Goal: Transaction & Acquisition: Purchase product/service

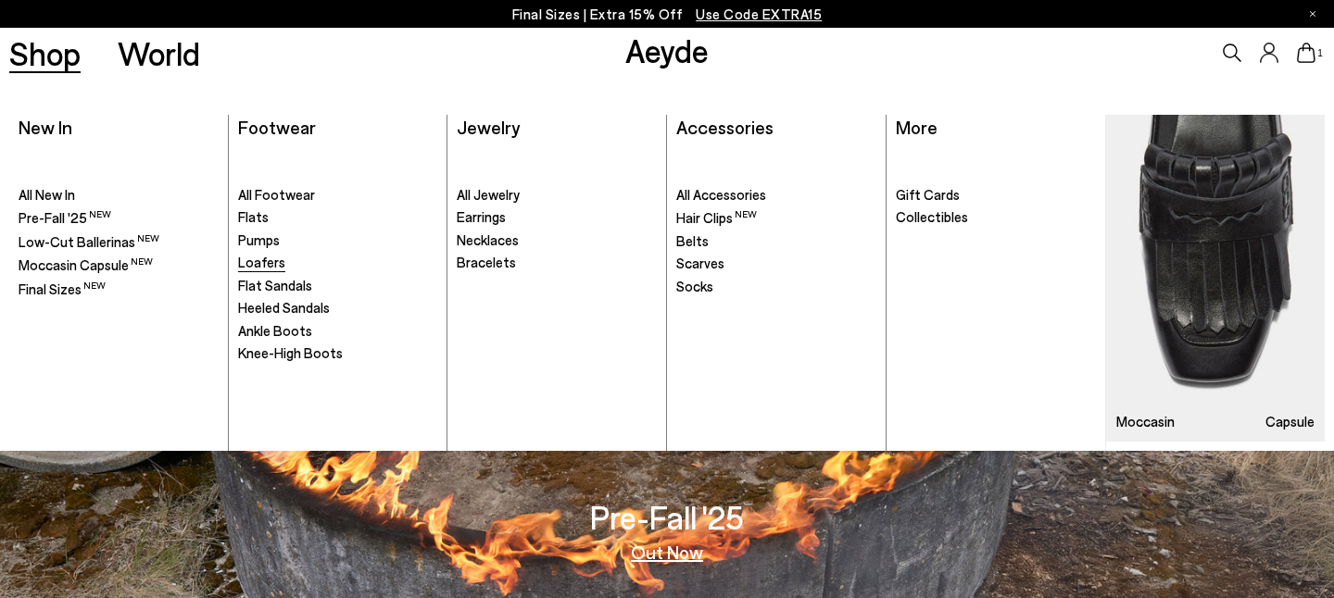
click at [263, 270] on span "Loafers" at bounding box center [261, 262] width 47 height 17
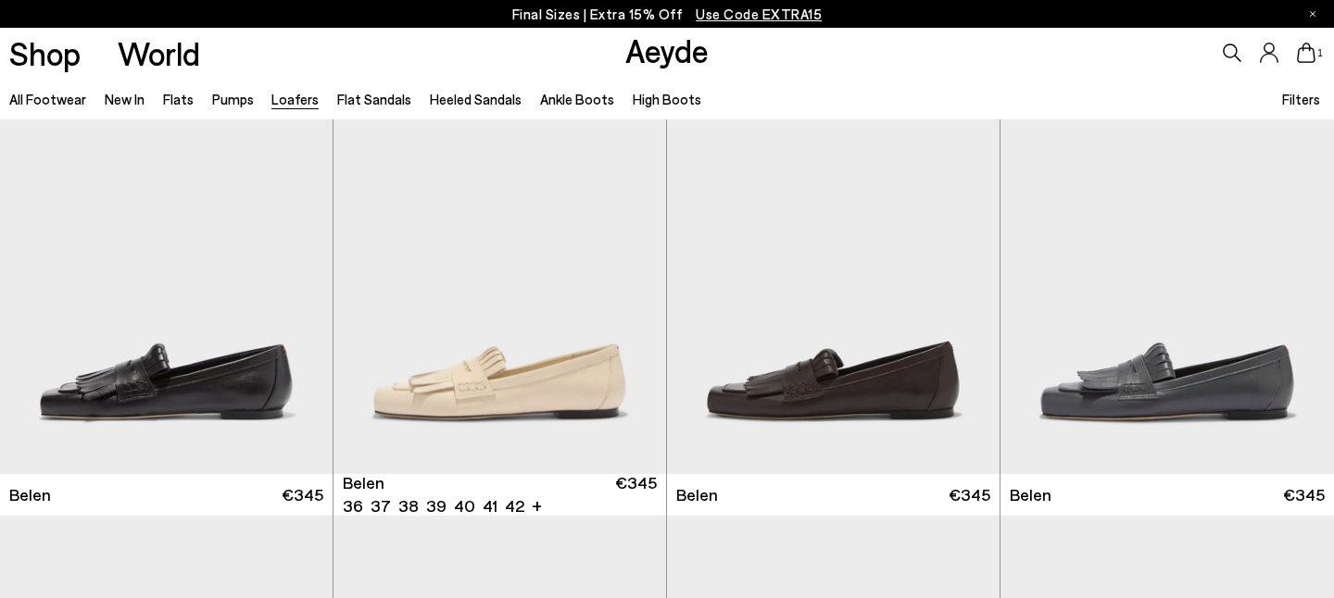
scroll to position [63, 0]
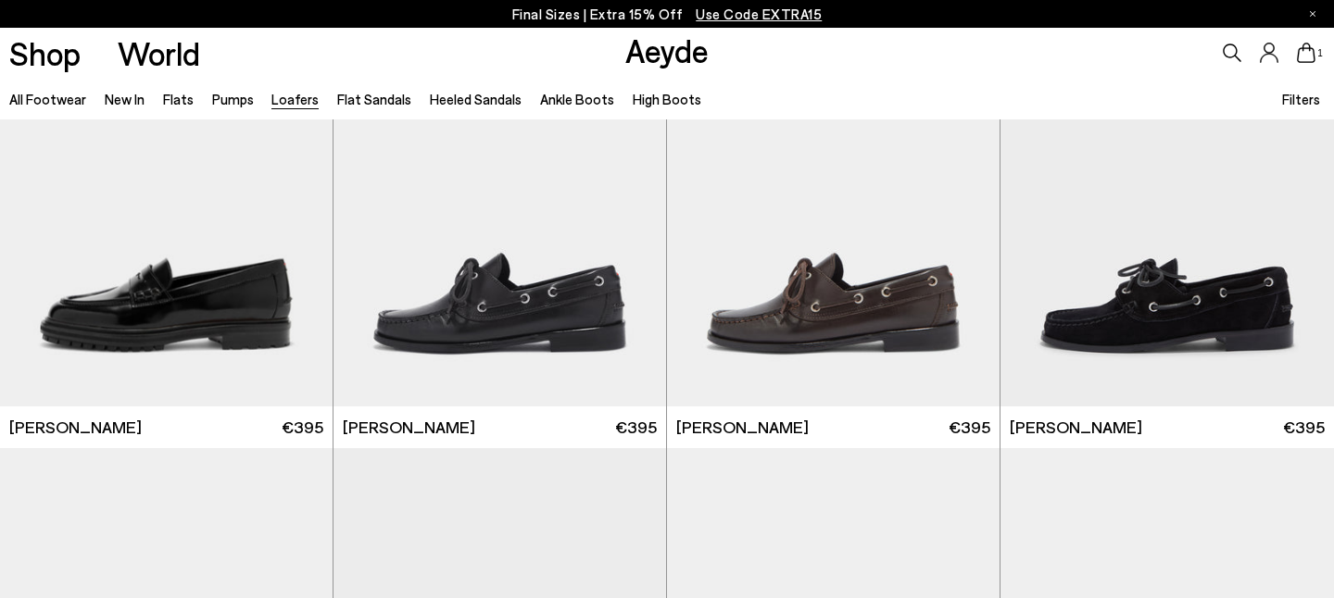
scroll to position [1542, 0]
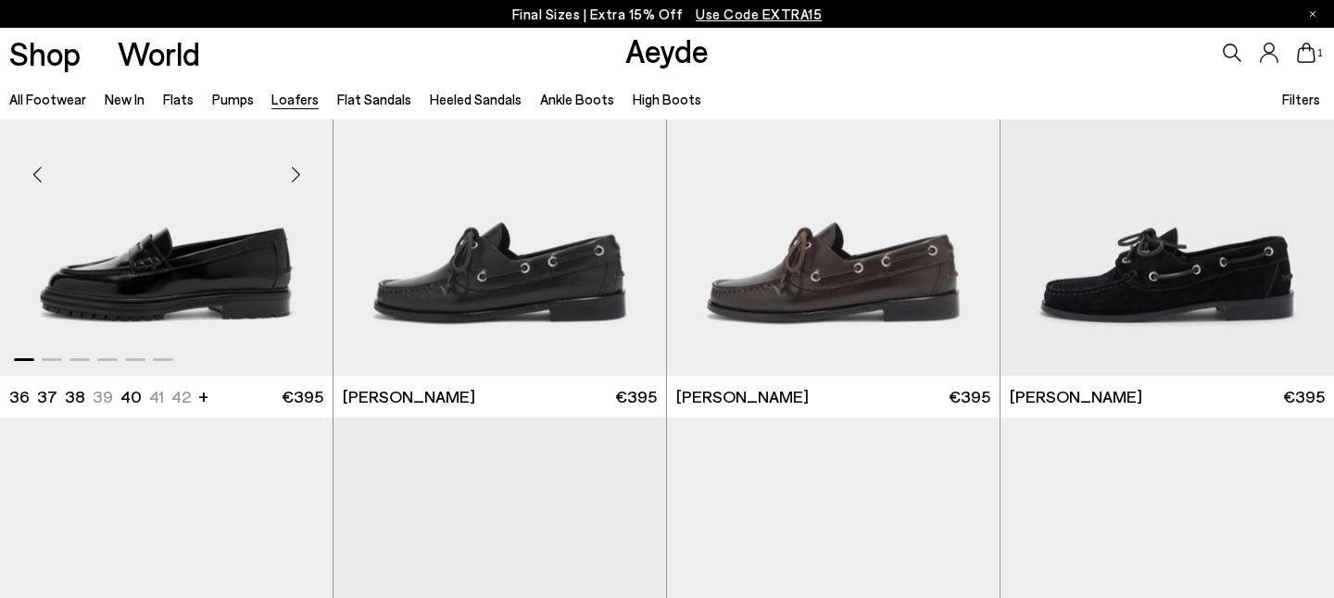
click at [208, 280] on img "1 / 6" at bounding box center [166, 166] width 333 height 418
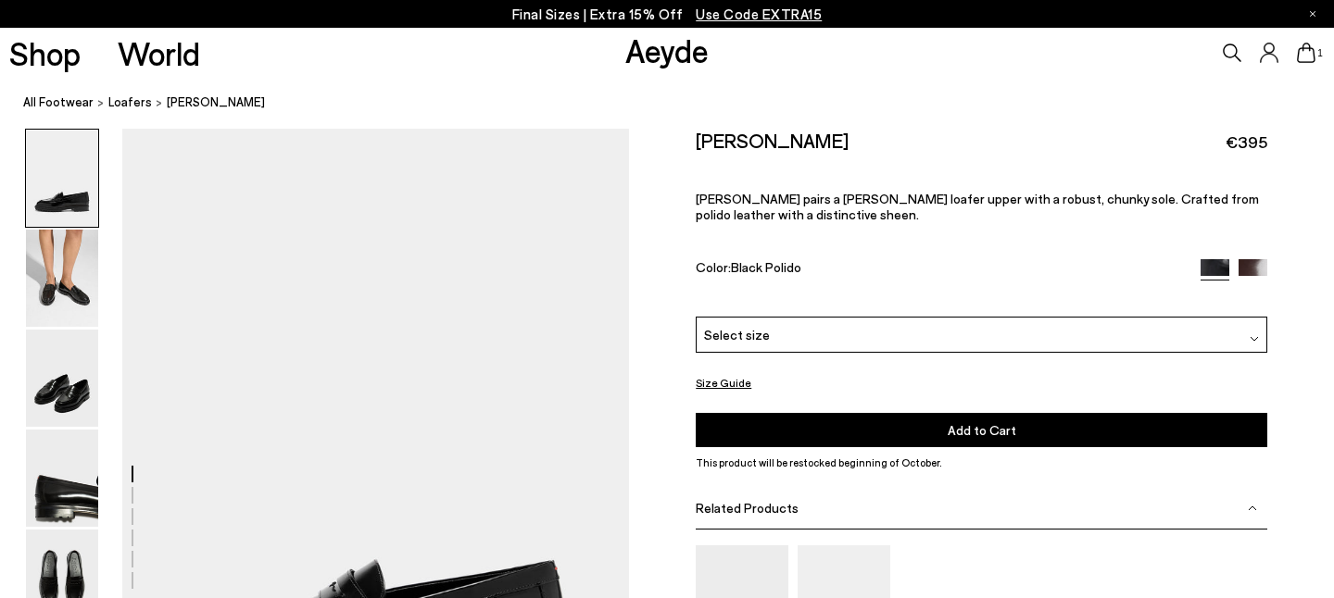
click at [763, 317] on div "Select size" at bounding box center [982, 335] width 572 height 36
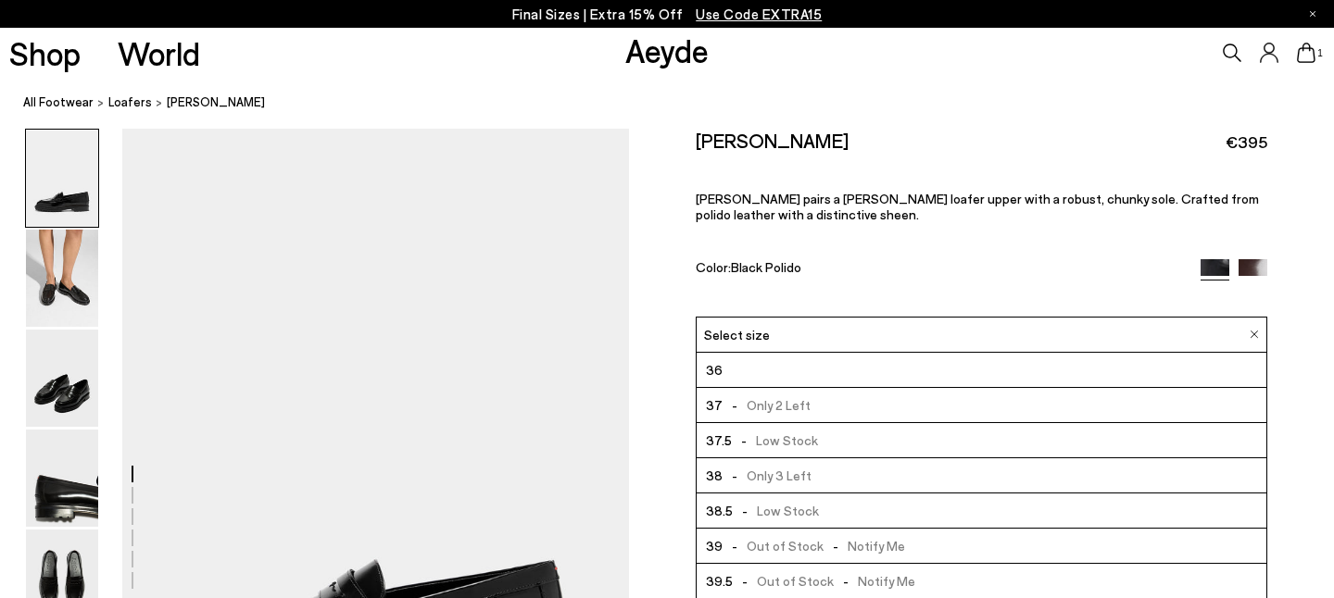
click at [662, 317] on div "Size Guide Shoes Belt Our shoes come in European sizing. The easiest way to mea…" at bounding box center [981, 478] width 705 height 699
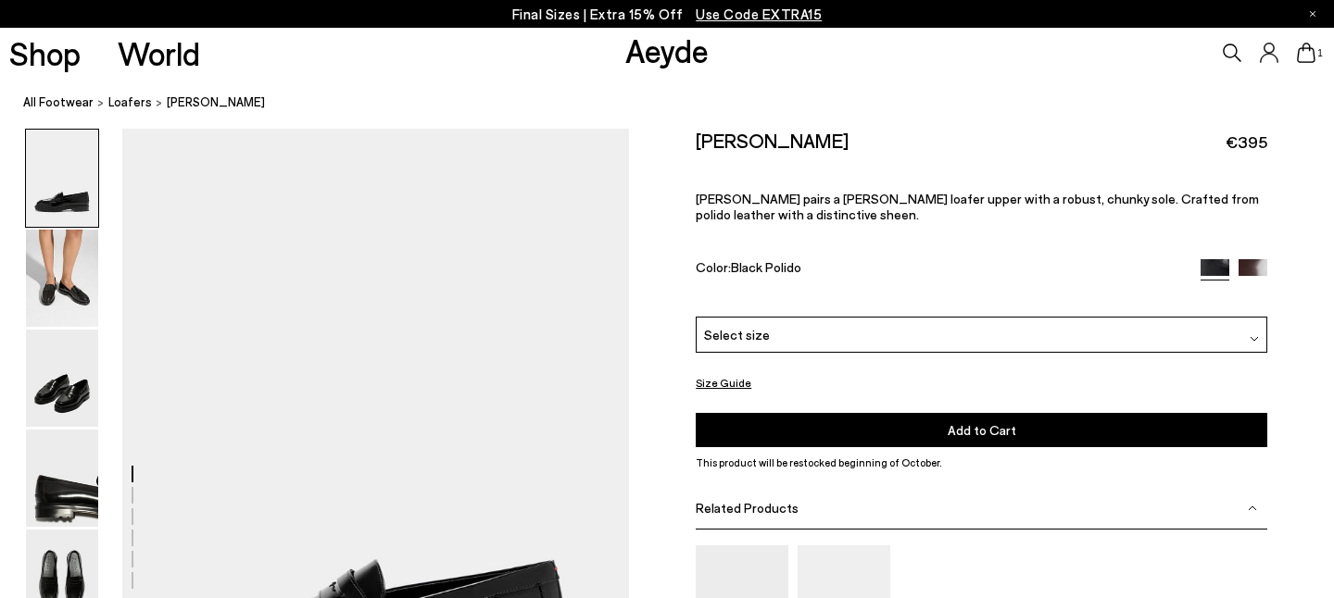
click at [1258, 259] on img at bounding box center [1253, 273] width 29 height 29
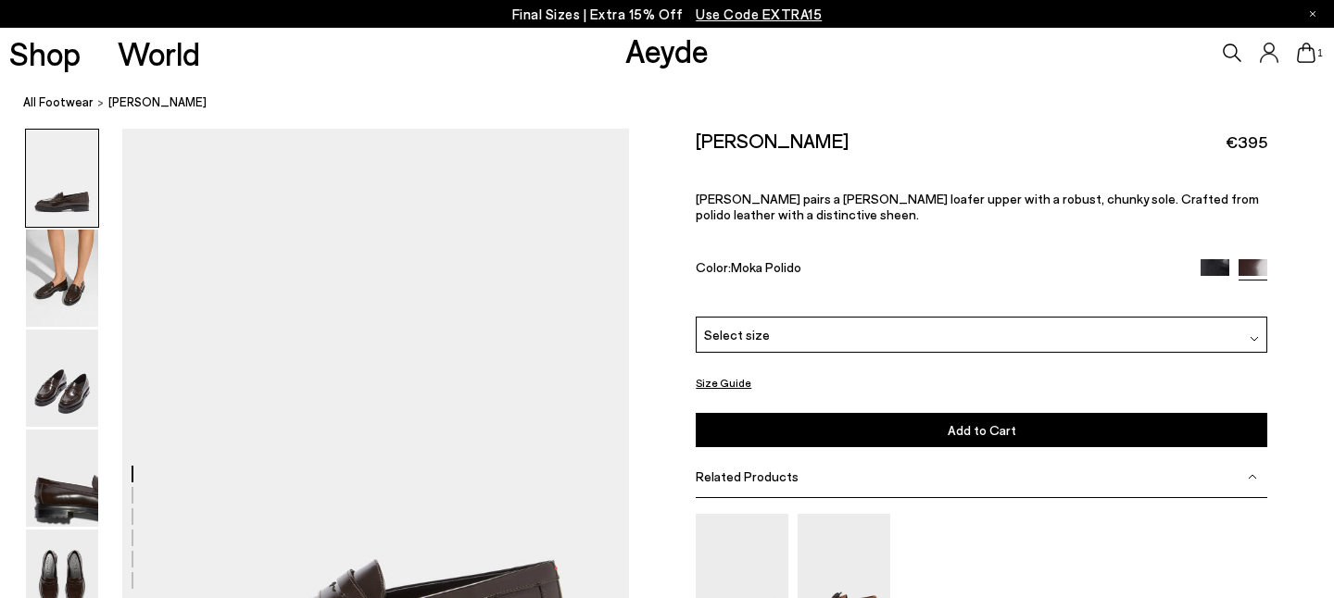
click at [816, 317] on div "Select size" at bounding box center [982, 335] width 572 height 36
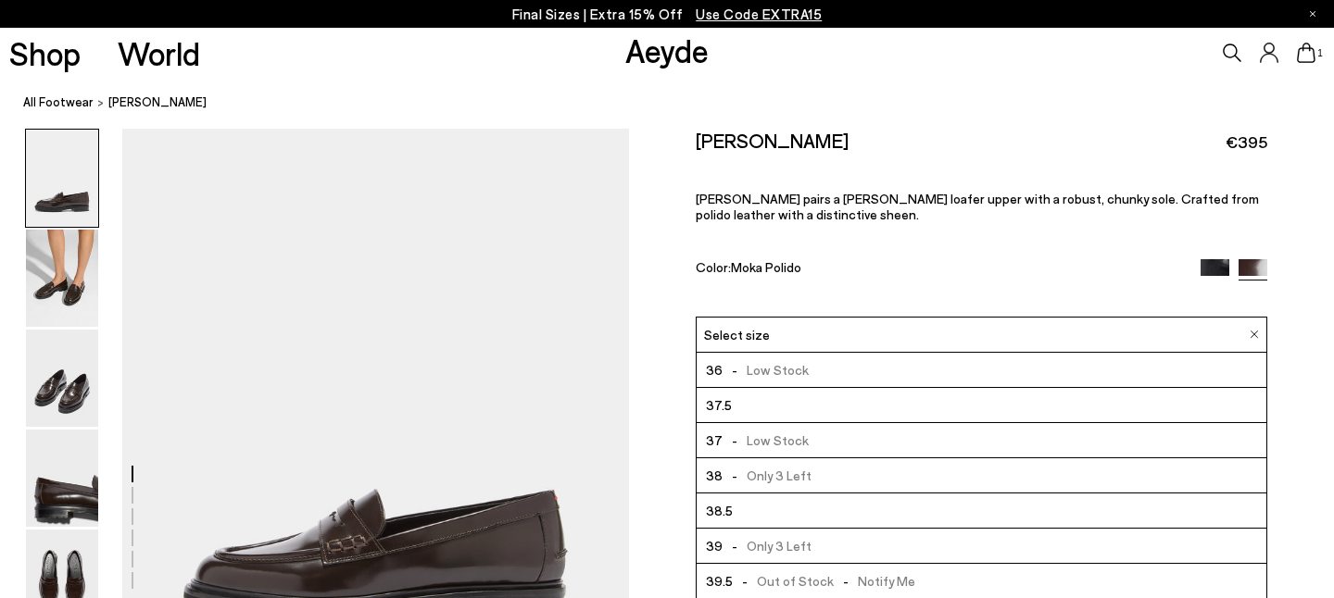
scroll to position [87, 0]
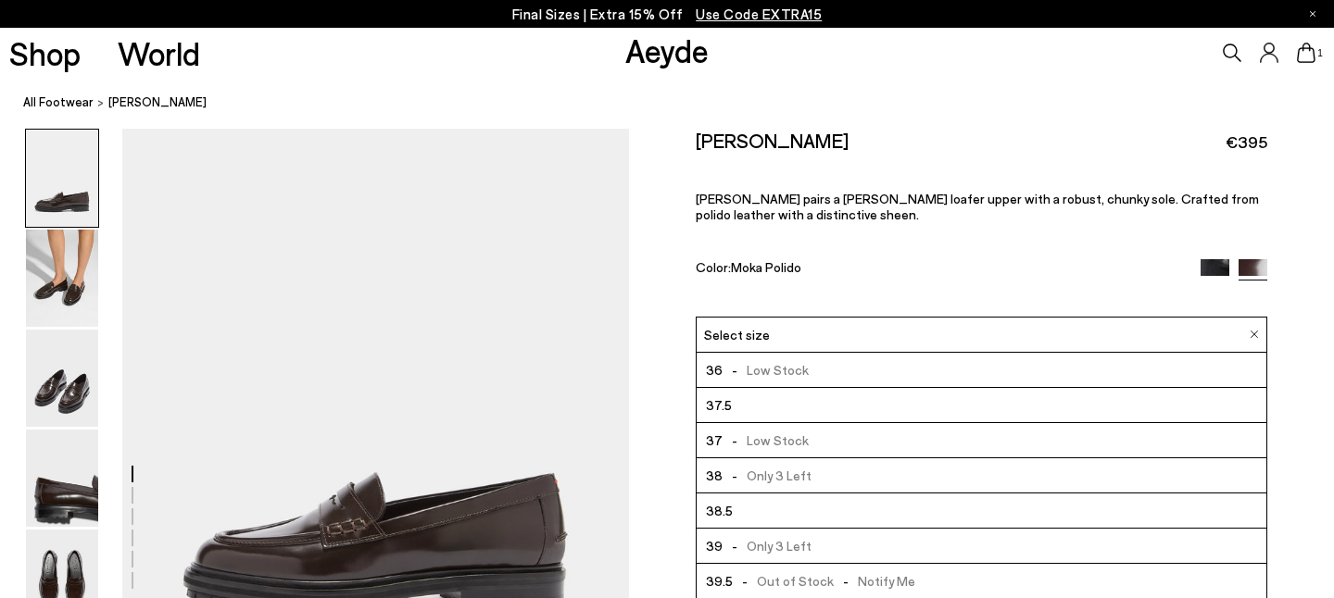
click at [663, 391] on div "Size Guide Shoes Belt Our shoes come in European sizing. The easiest way to mea…" at bounding box center [981, 463] width 705 height 668
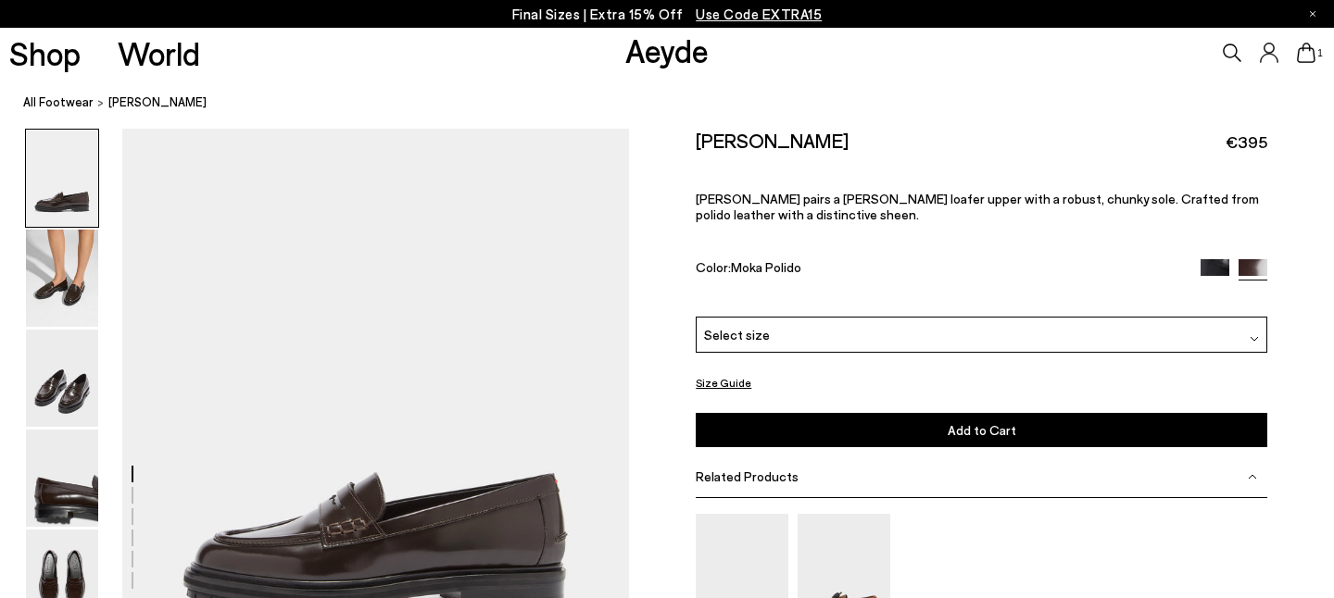
scroll to position [439, 0]
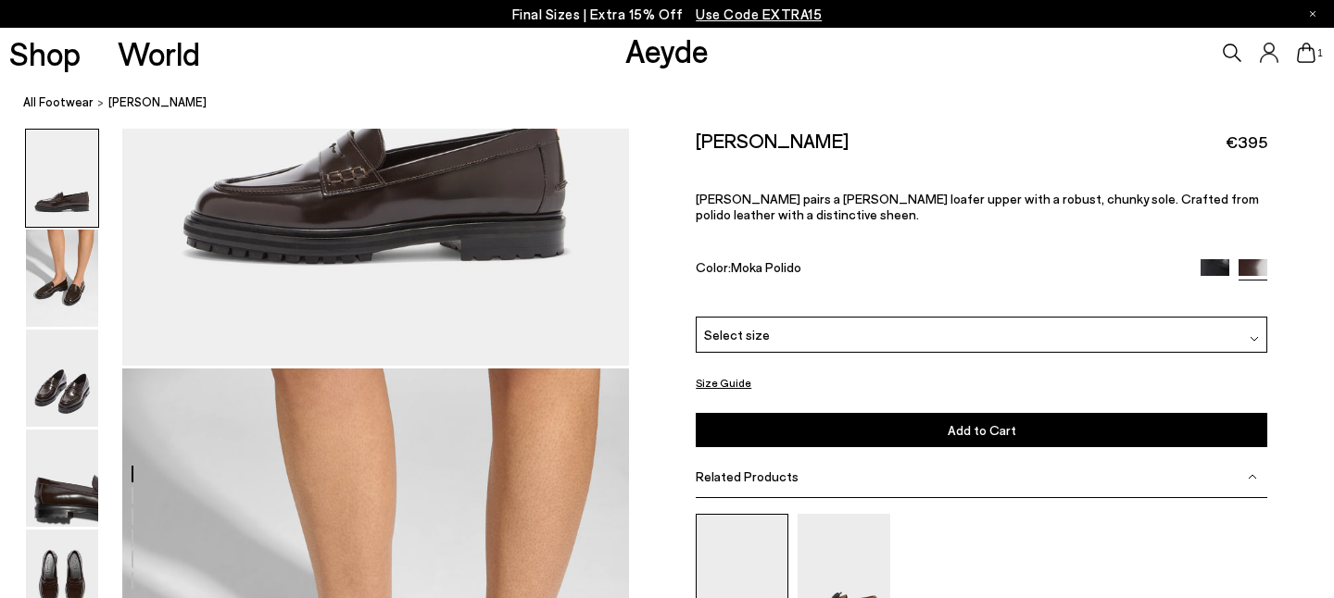
click at [715, 555] on img at bounding box center [742, 575] width 93 height 123
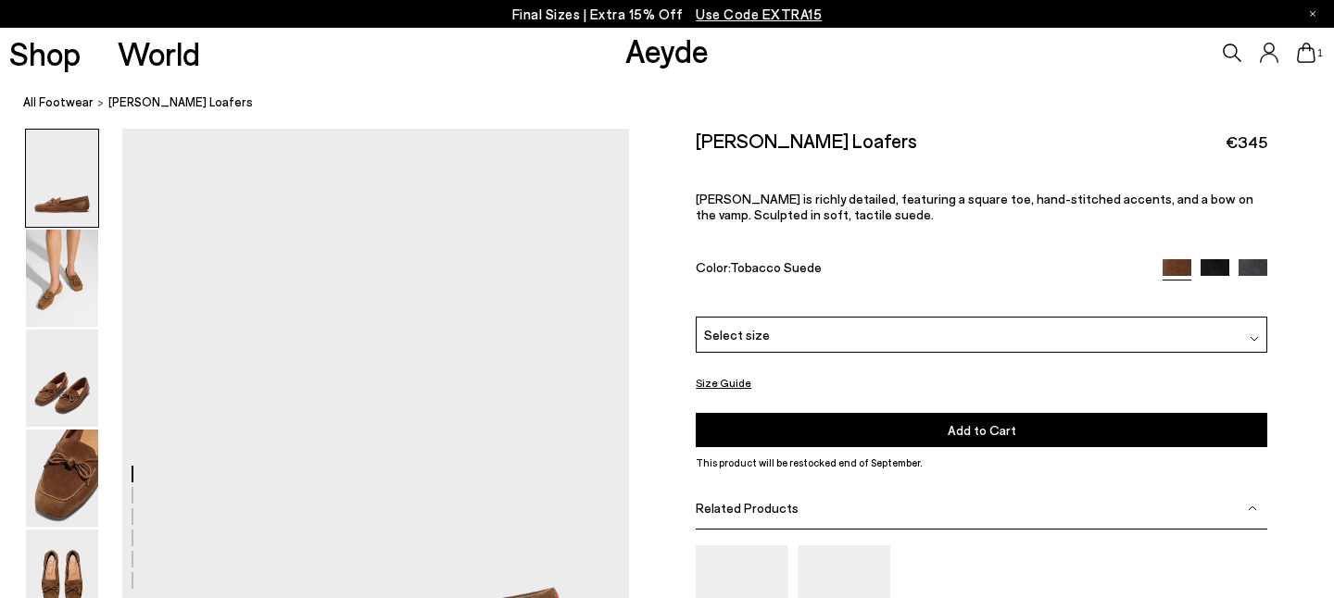
click at [741, 325] on span "Select size" at bounding box center [737, 334] width 66 height 19
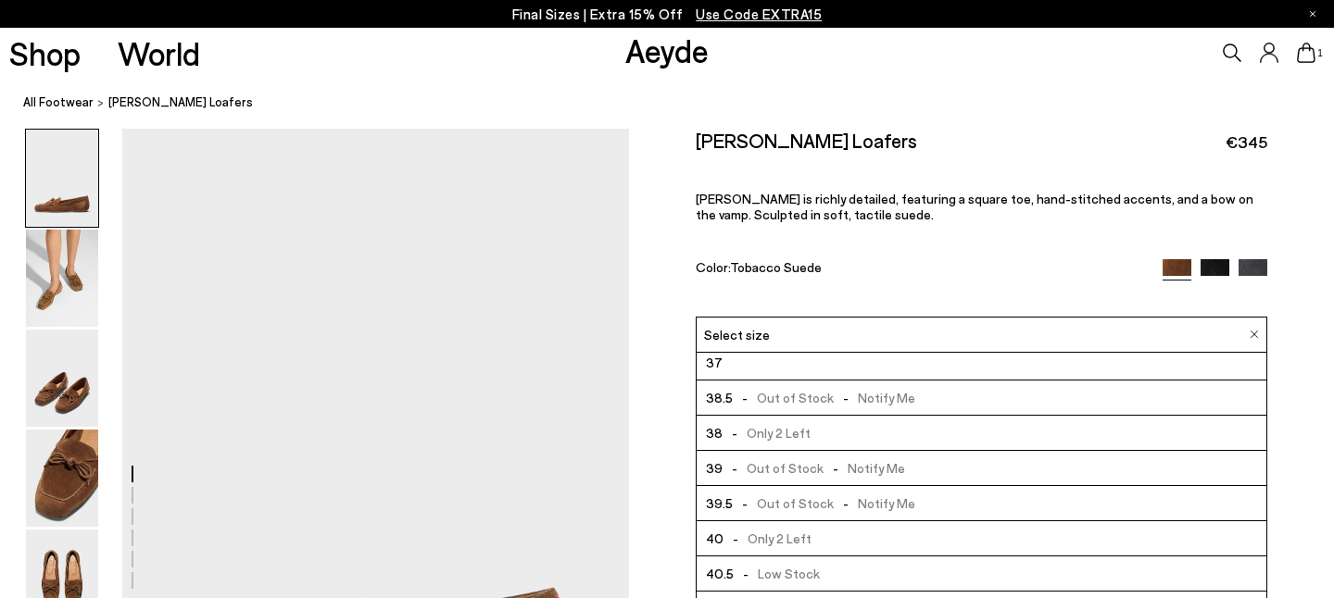
scroll to position [106, 0]
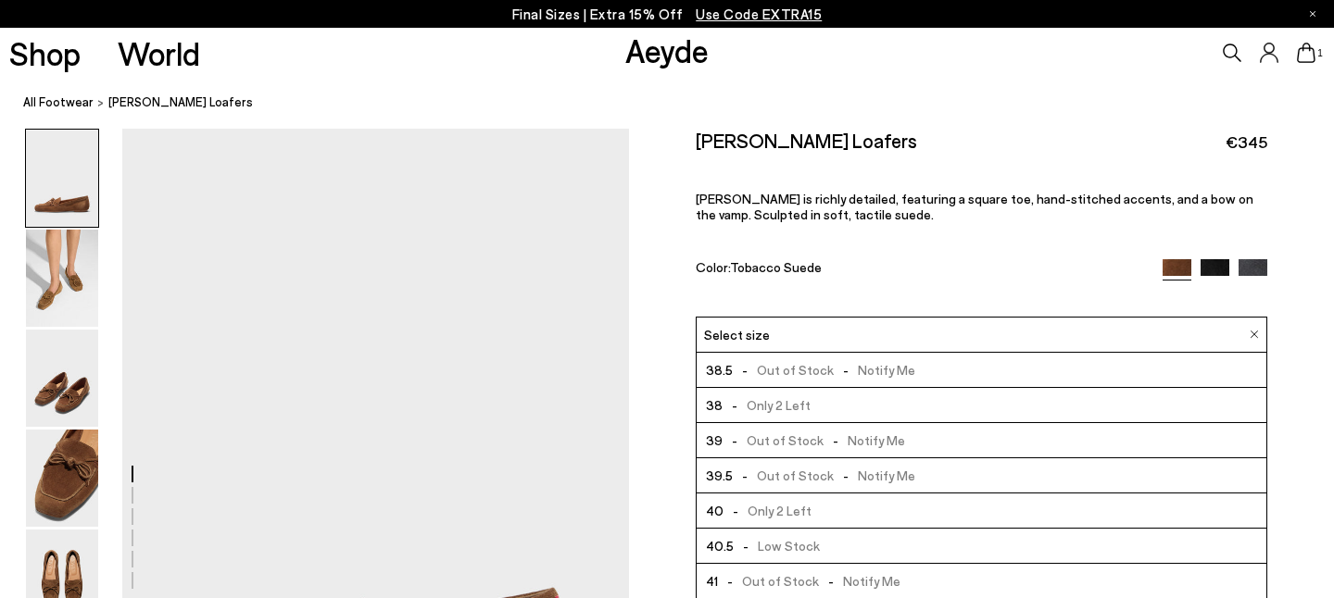
click at [679, 479] on div "Size Guide Shoes Belt Our shoes come in European sizing. The easiest way to mea…" at bounding box center [981, 478] width 705 height 699
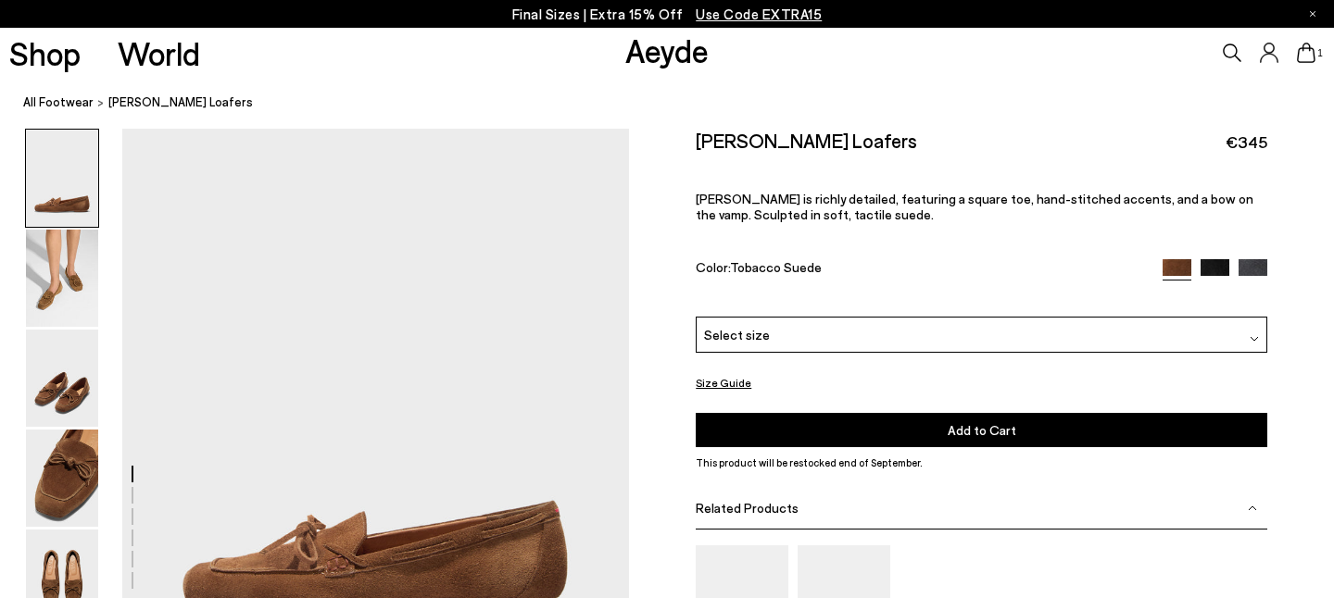
scroll to position [168, 0]
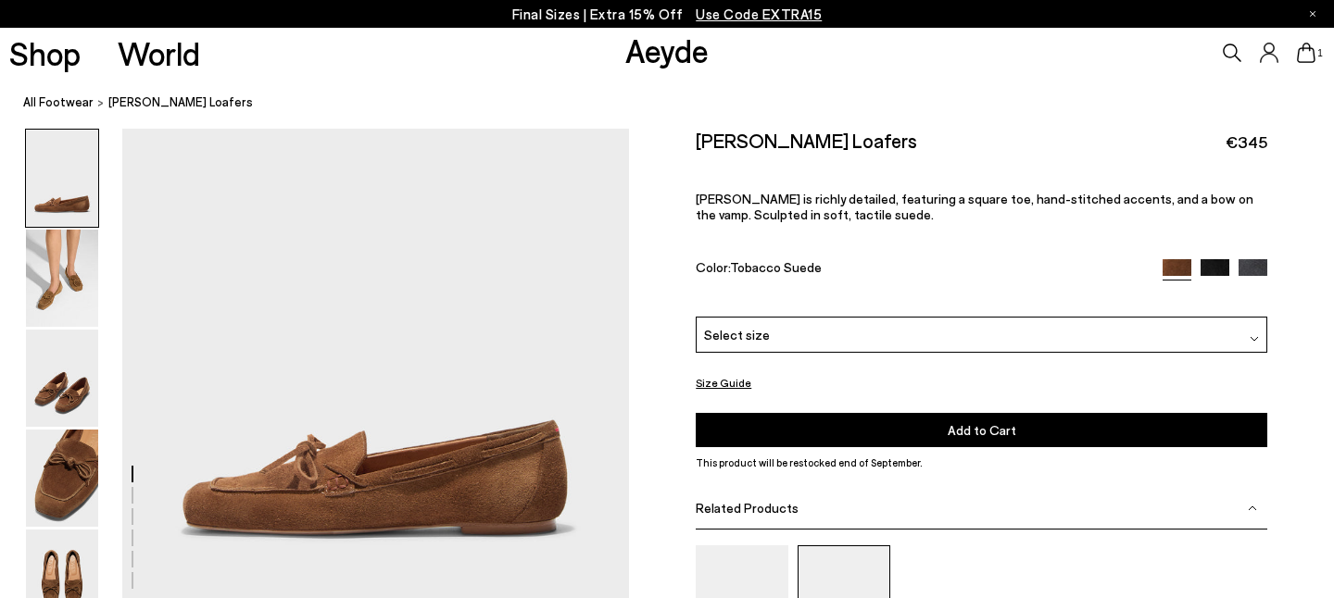
click at [818, 546] on img at bounding box center [844, 607] width 93 height 123
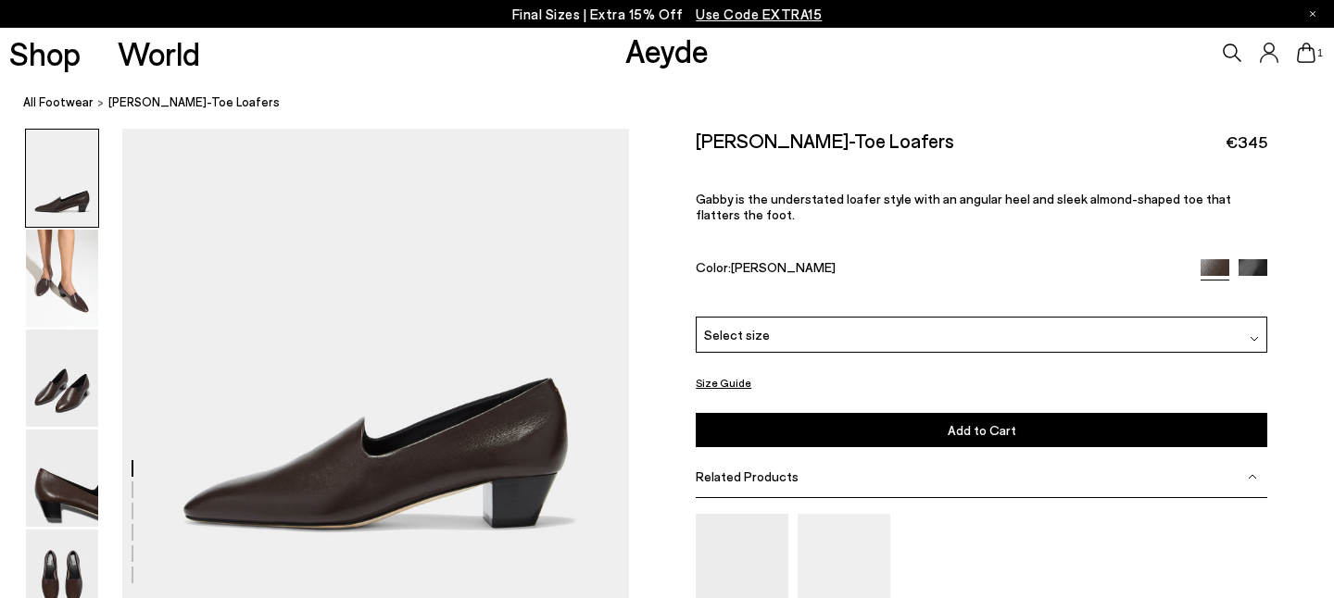
click at [762, 325] on span "Select size" at bounding box center [737, 334] width 66 height 19
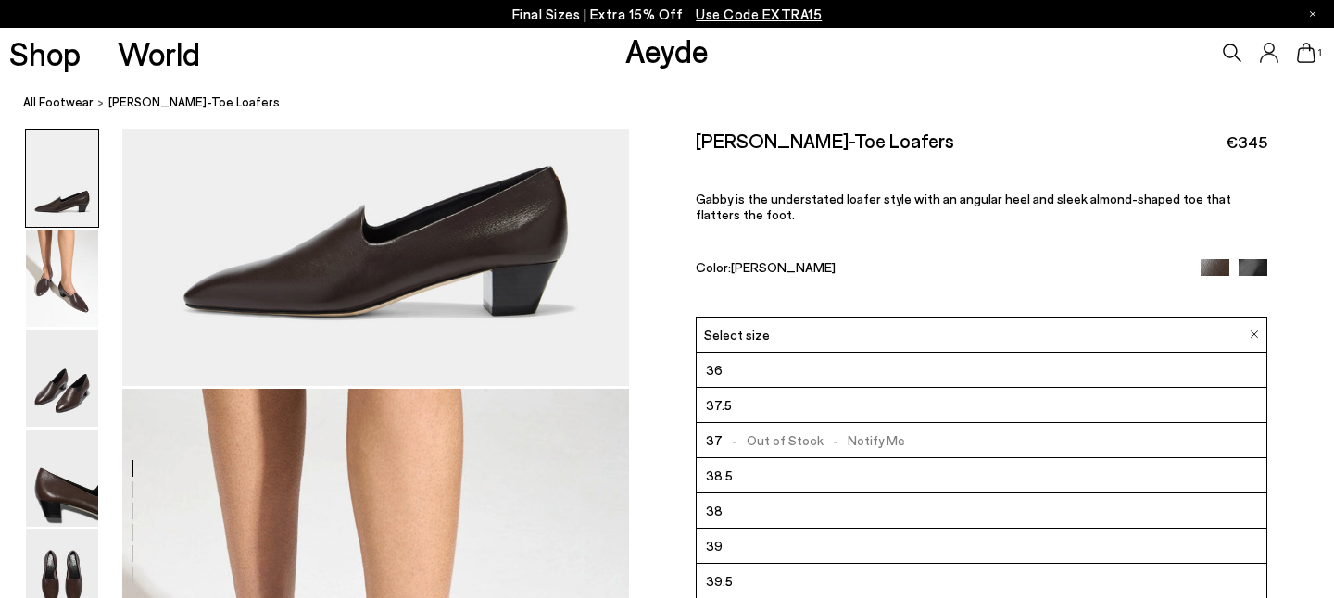
scroll to position [296, 0]
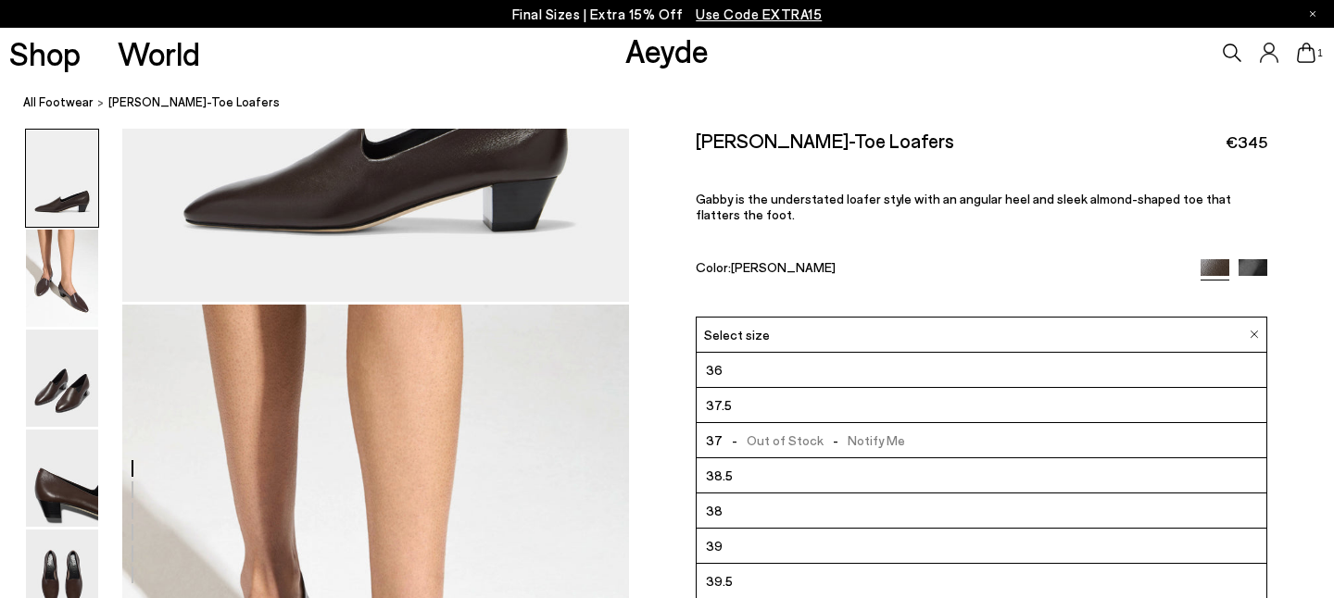
click at [662, 401] on div "Size Guide Shoes Belt Our shoes come in European sizing. The easiest way to mea…" at bounding box center [981, 463] width 705 height 668
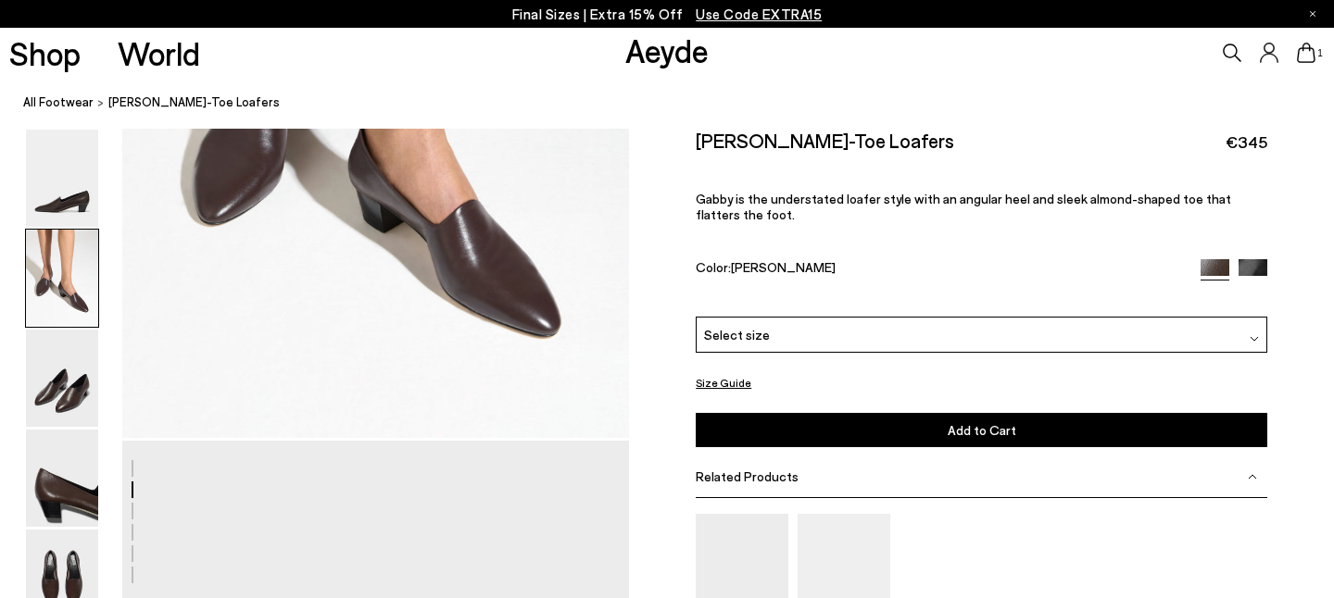
scroll to position [1108, 0]
